Goal: Find specific page/section: Locate a particular part of the current website

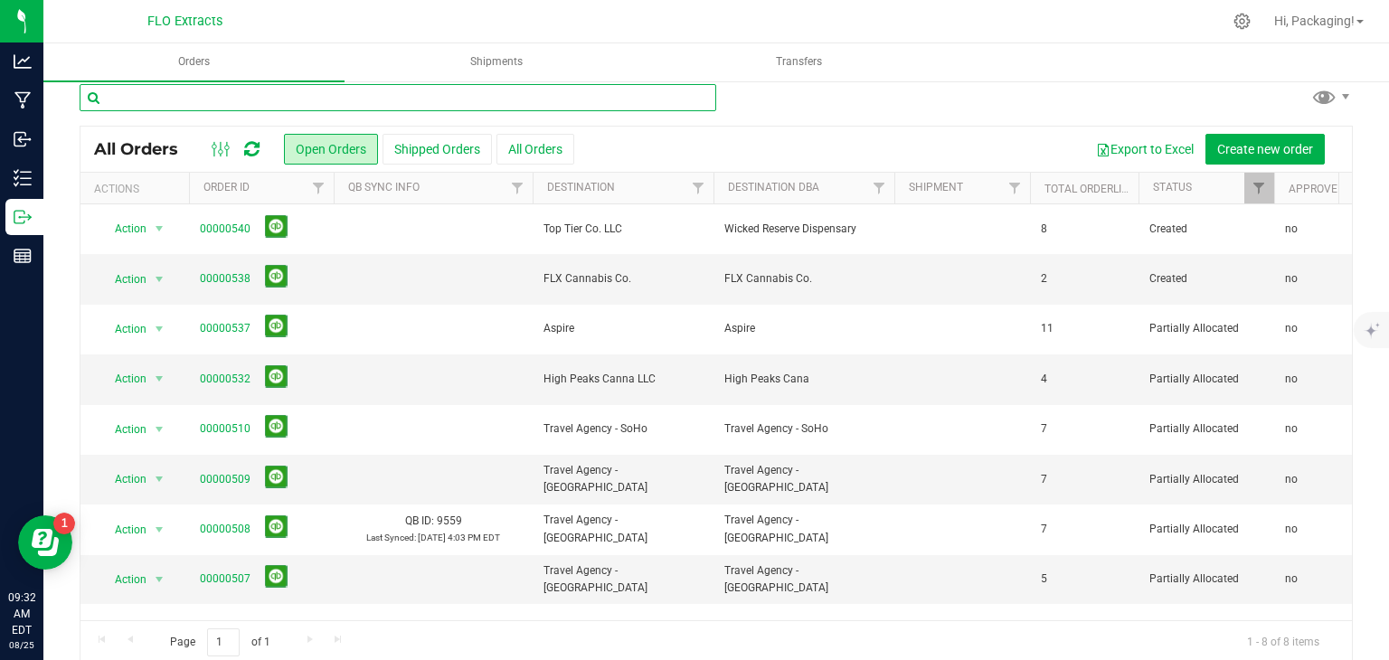
click at [279, 107] on input "text" at bounding box center [398, 97] width 637 height 27
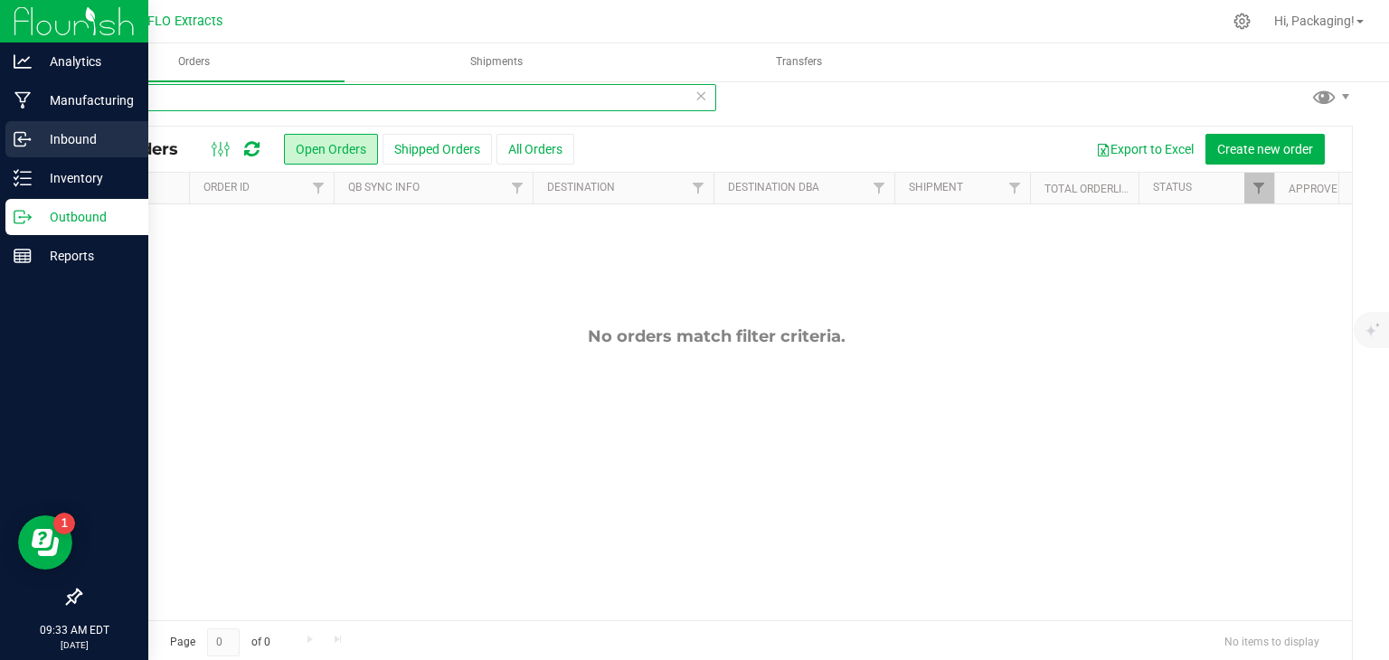
type input "hash-cc"
click at [52, 146] on p "Inbound" at bounding box center [86, 139] width 109 height 22
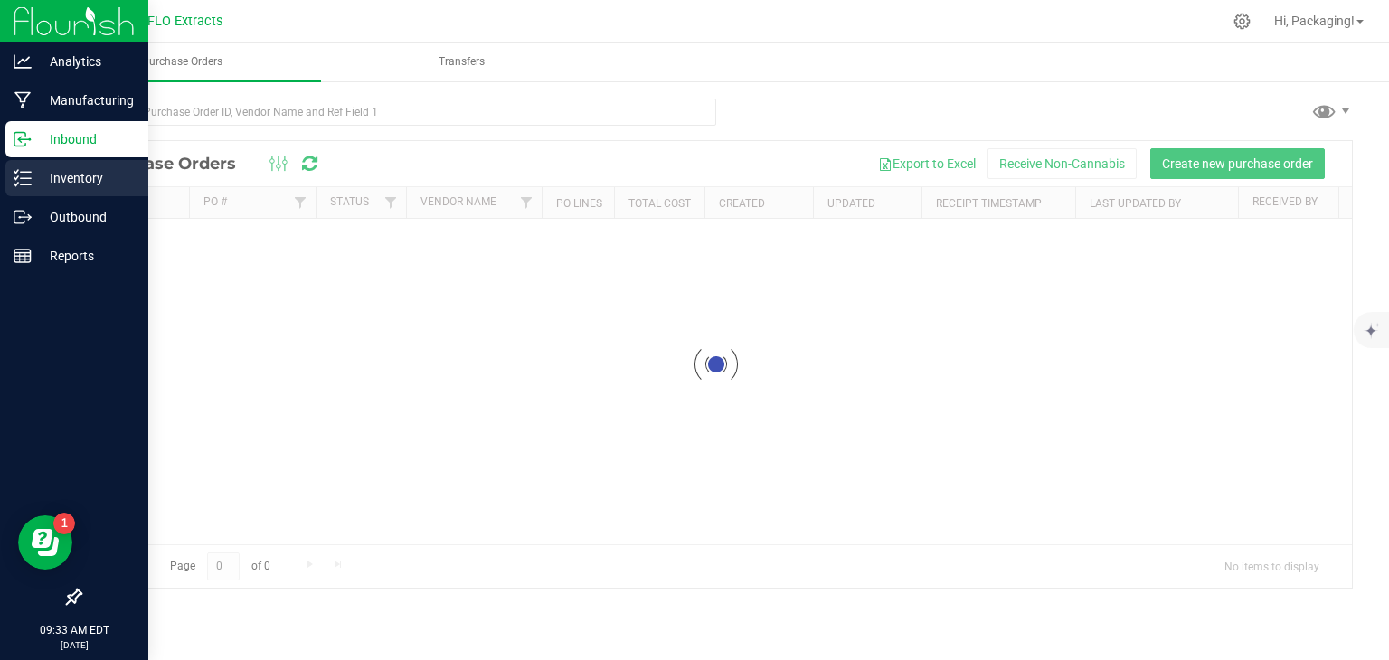
click at [62, 171] on p "Inventory" at bounding box center [86, 178] width 109 height 22
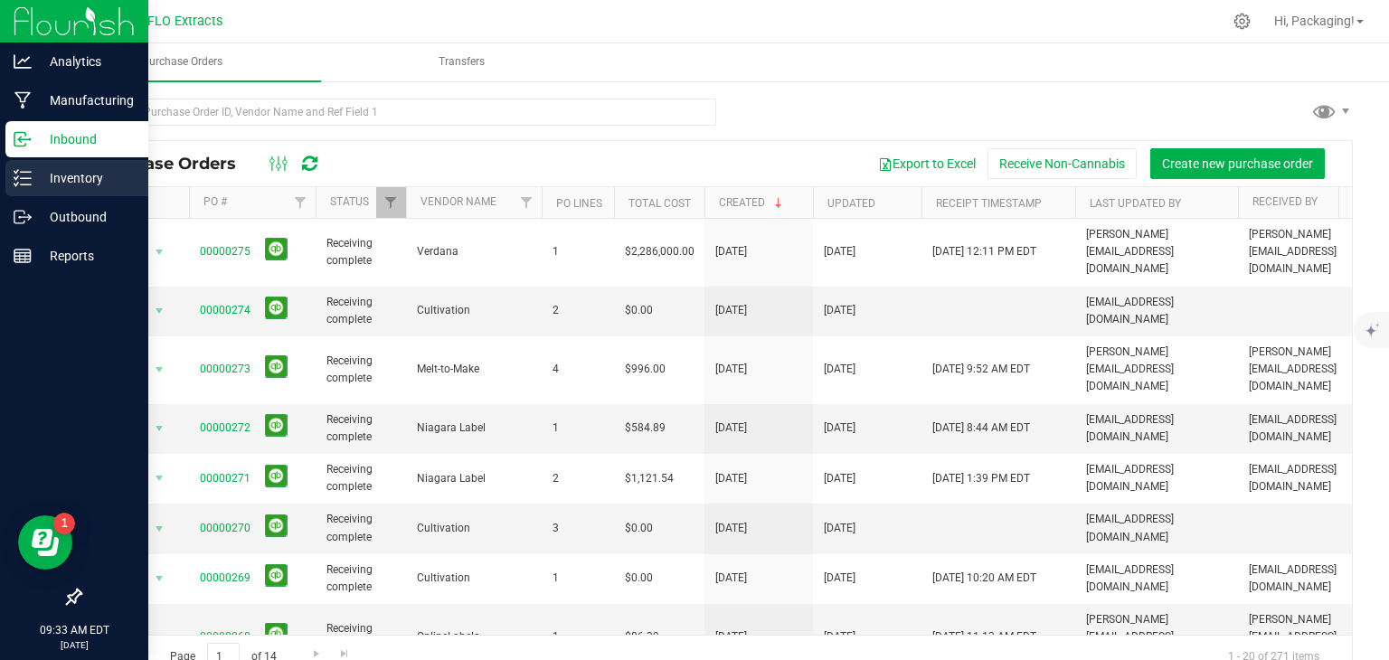
click at [79, 175] on p "Inventory" at bounding box center [86, 178] width 109 height 22
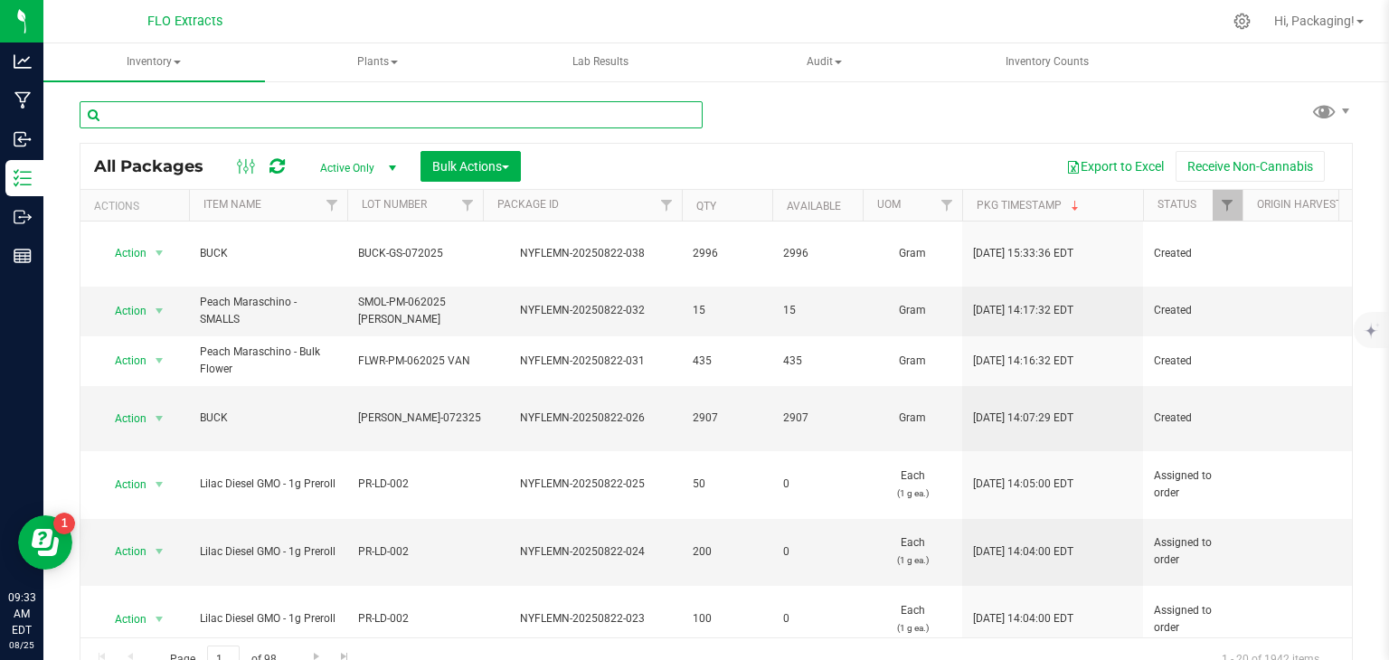
click at [328, 118] on input "text" at bounding box center [391, 114] width 623 height 27
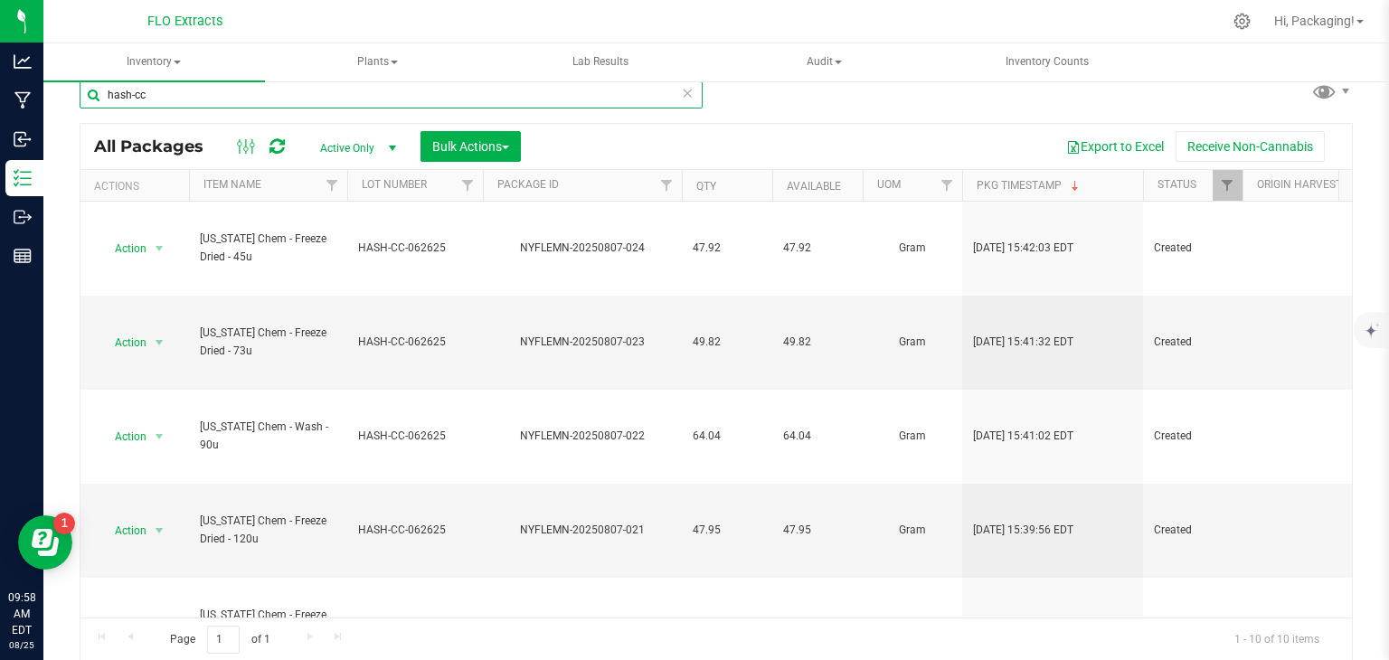
type input "hash-cc"
